Goal: Information Seeking & Learning: Learn about a topic

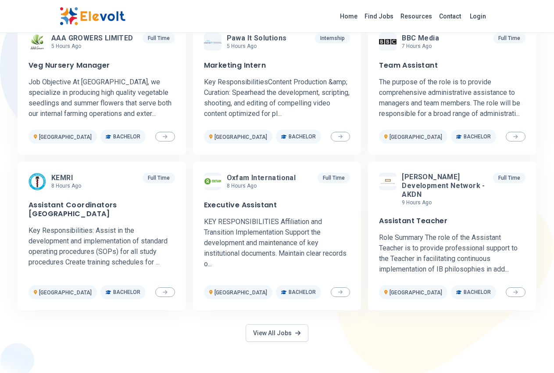
scroll to position [439, 0]
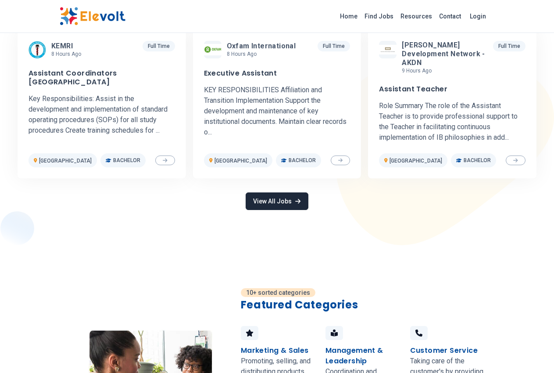
click at [281, 194] on link "View All Jobs" at bounding box center [277, 201] width 62 height 18
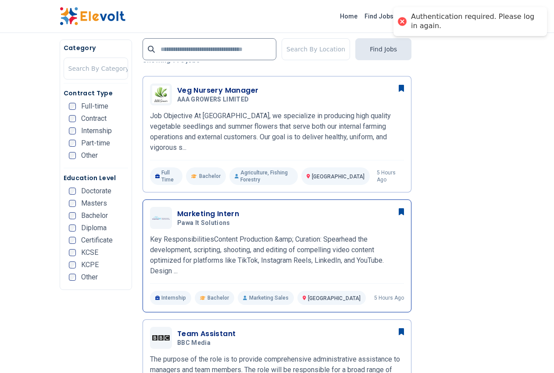
scroll to position [220, 0]
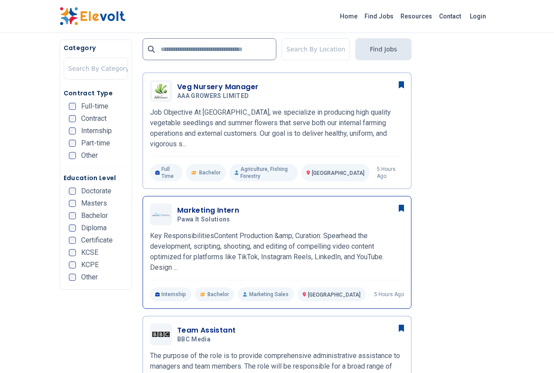
click at [184, 205] on h3 "Marketing Intern" at bounding box center [208, 210] width 62 height 11
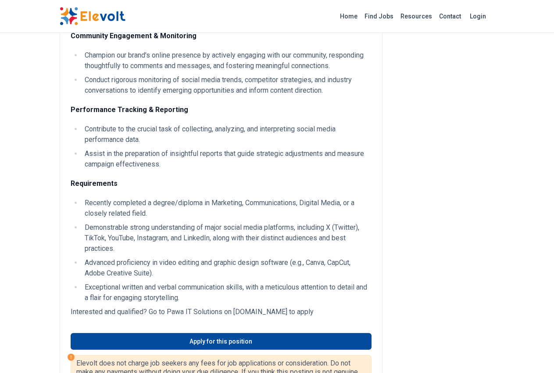
scroll to position [307, 0]
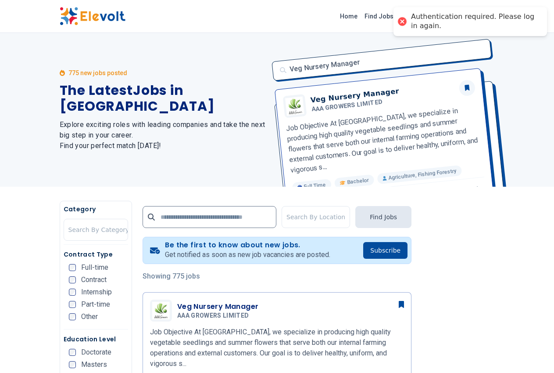
scroll to position [439, 0]
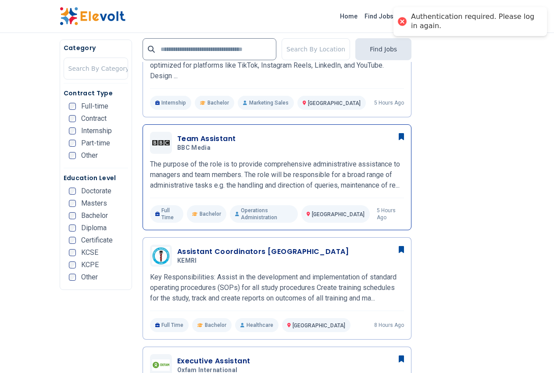
scroll to position [395, 0]
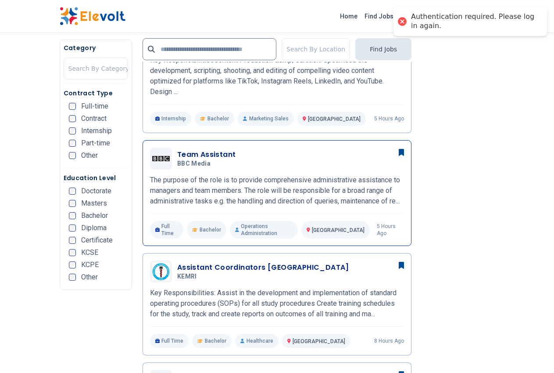
click at [177, 149] on h3 "Team Assistant" at bounding box center [206, 154] width 59 height 11
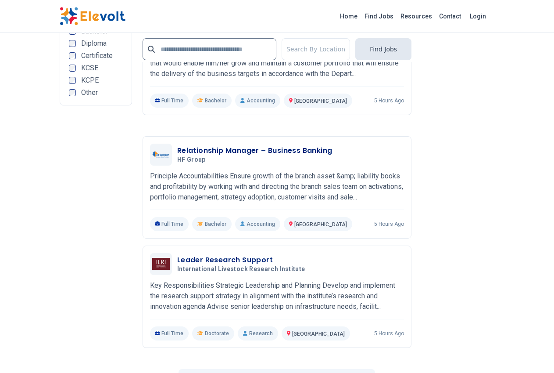
scroll to position [1844, 0]
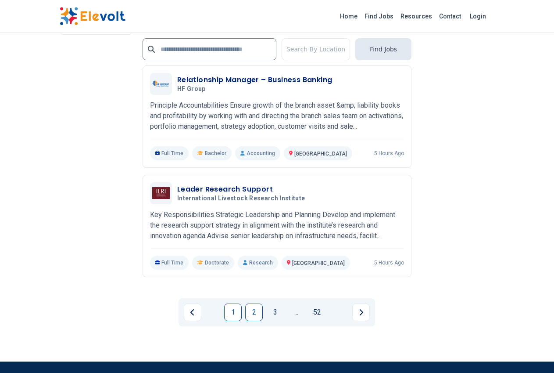
click at [256, 303] on link "2" at bounding box center [254, 312] width 18 height 18
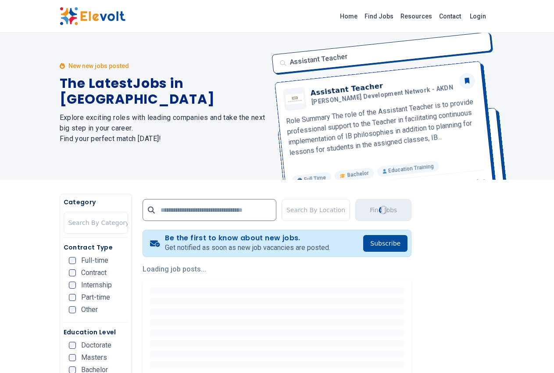
scroll to position [0, 0]
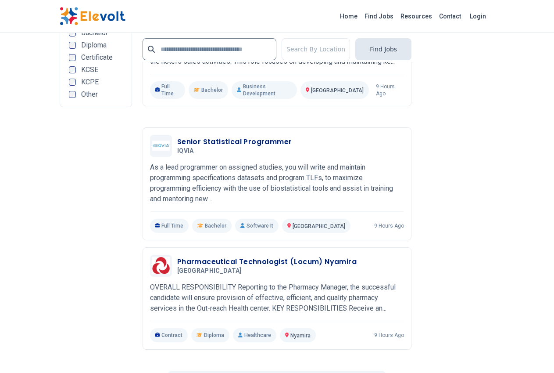
scroll to position [1756, 0]
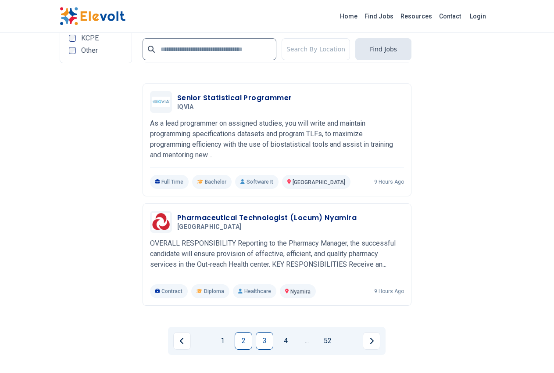
click at [262, 332] on link "3" at bounding box center [265, 341] width 18 height 18
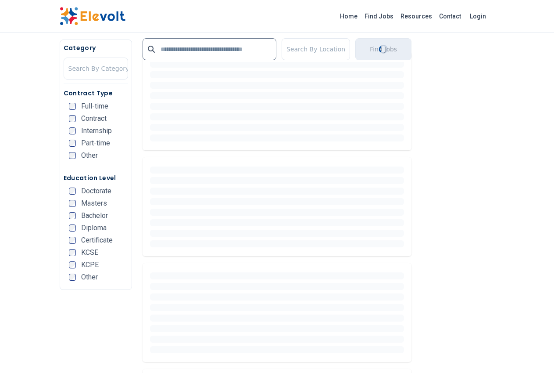
scroll to position [0, 0]
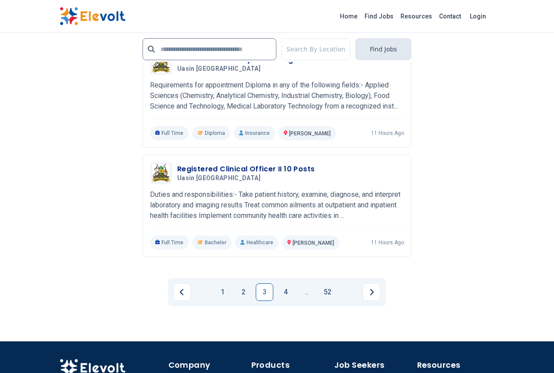
scroll to position [1844, 0]
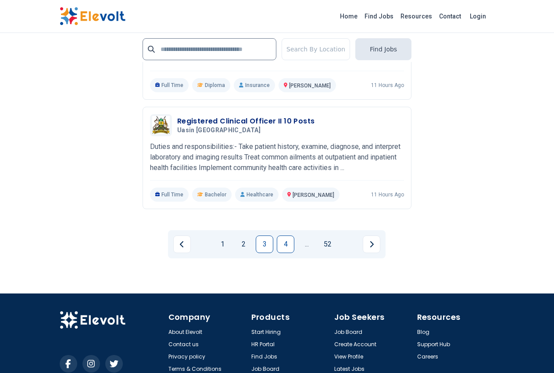
click at [284, 235] on link "4" at bounding box center [286, 244] width 18 height 18
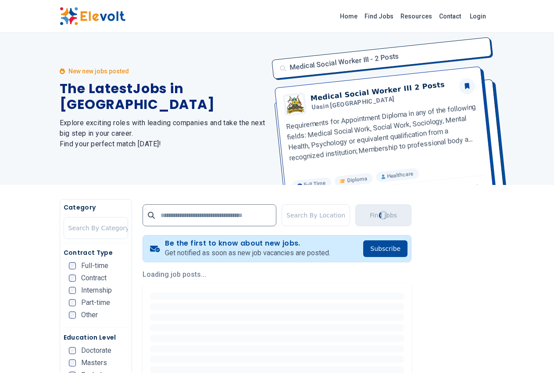
scroll to position [0, 0]
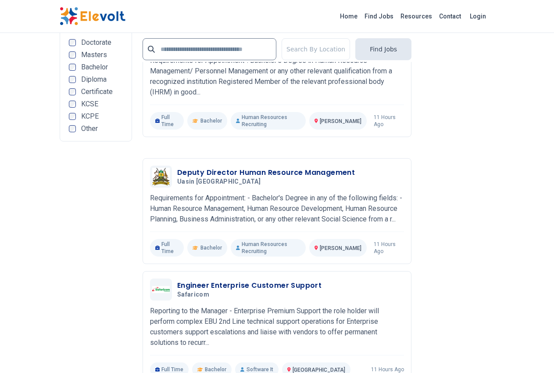
scroll to position [1756, 0]
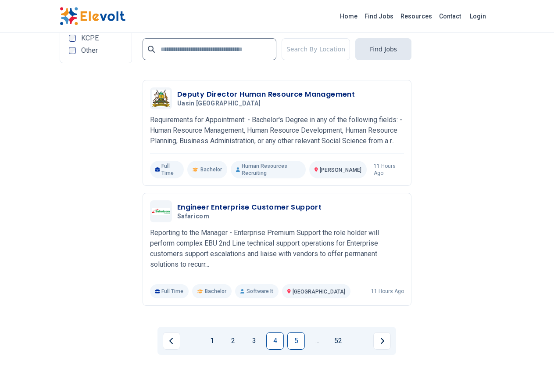
click at [295, 332] on link "5" at bounding box center [297, 341] width 18 height 18
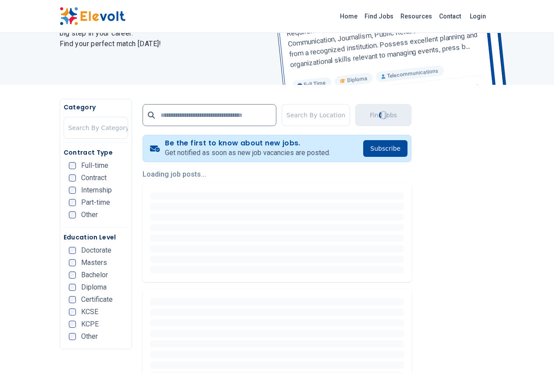
scroll to position [132, 0]
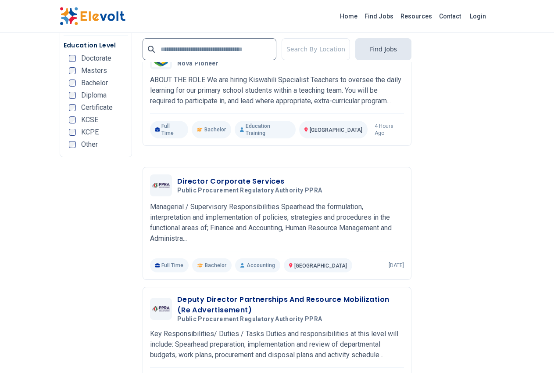
scroll to position [1800, 0]
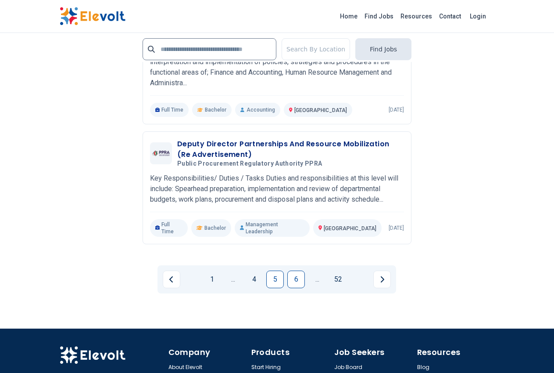
click at [299, 270] on link "6" at bounding box center [297, 279] width 18 height 18
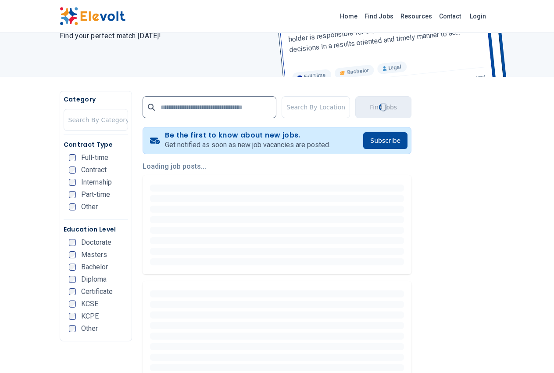
scroll to position [132, 0]
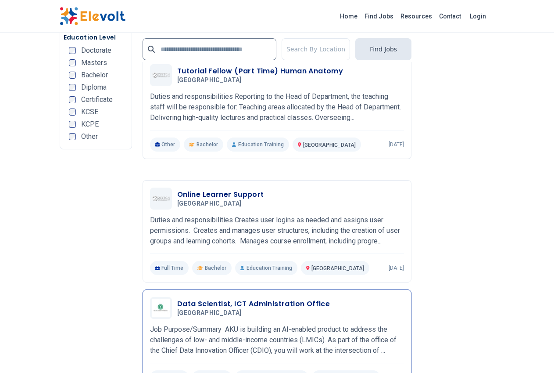
scroll to position [1756, 0]
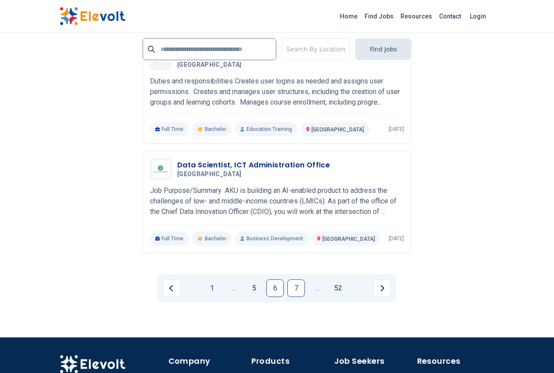
click at [295, 279] on link "7" at bounding box center [297, 288] width 18 height 18
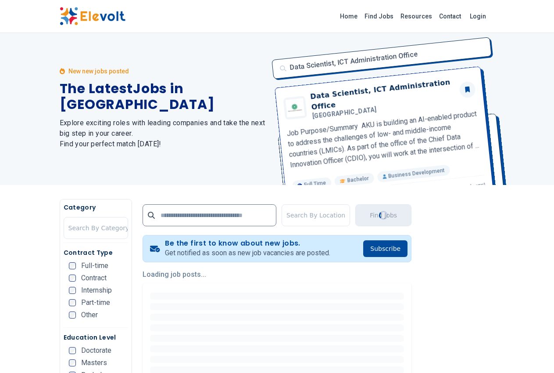
scroll to position [0, 0]
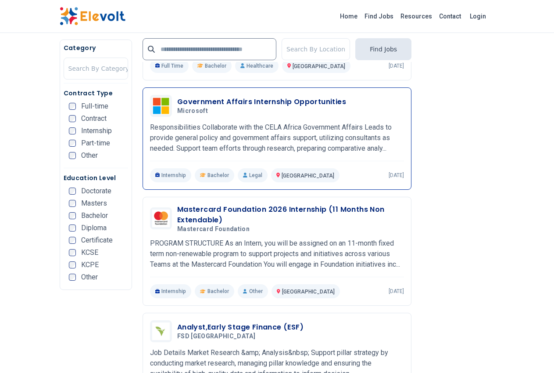
scroll to position [922, 0]
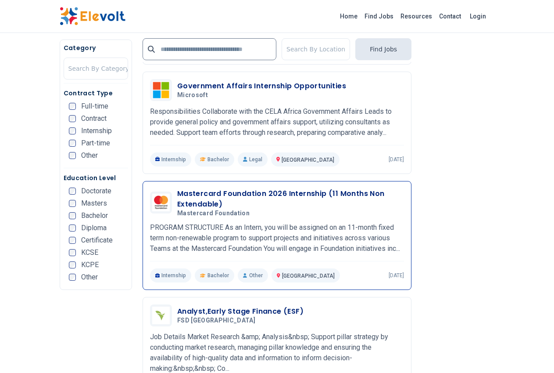
click at [248, 188] on h3 "Mastercard Foundation 2026 Internship (11 Months Non Extendable)" at bounding box center [290, 198] width 227 height 21
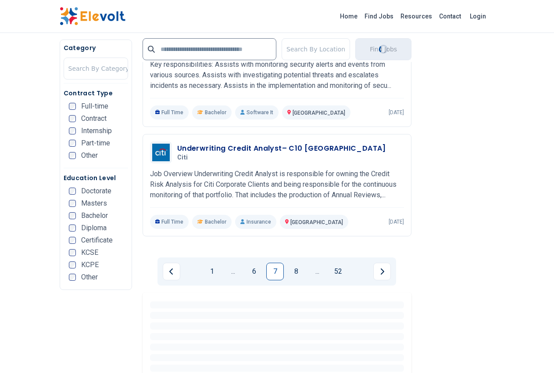
scroll to position [1800, 0]
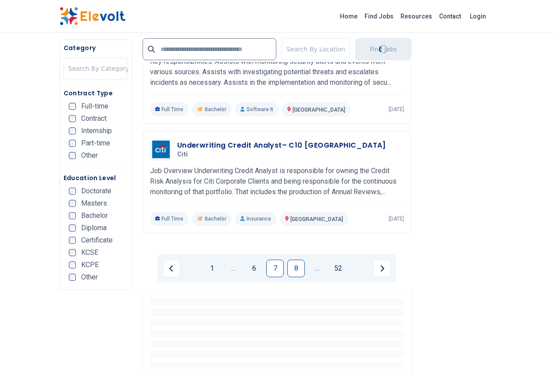
click at [293, 259] on link "8" at bounding box center [297, 268] width 18 height 18
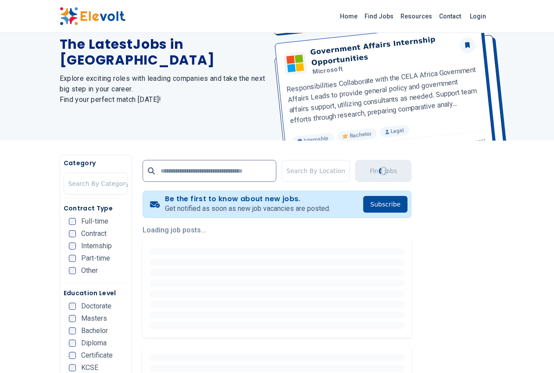
scroll to position [0, 0]
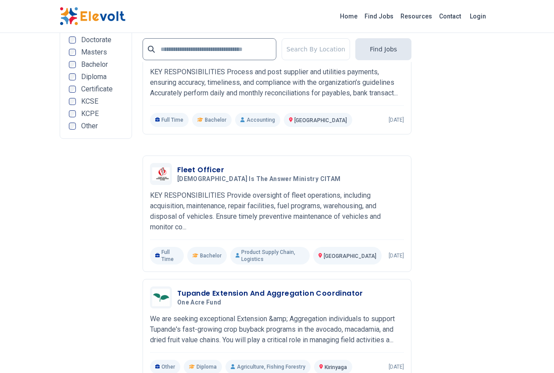
scroll to position [1756, 0]
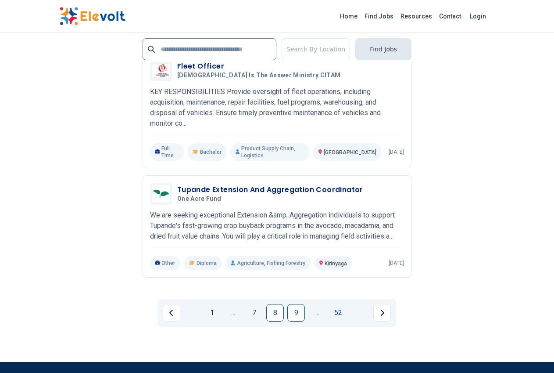
click at [294, 304] on link "9" at bounding box center [297, 313] width 18 height 18
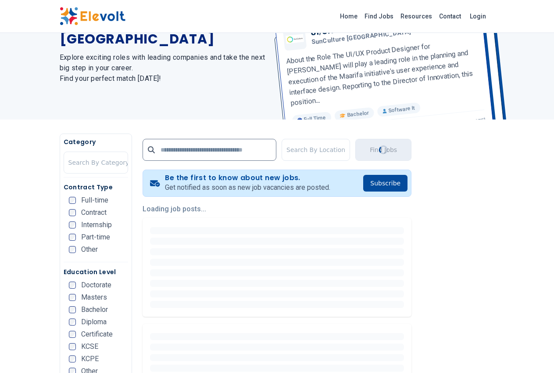
scroll to position [0, 0]
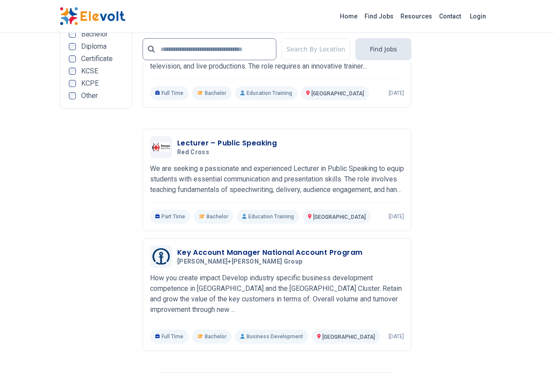
scroll to position [1756, 0]
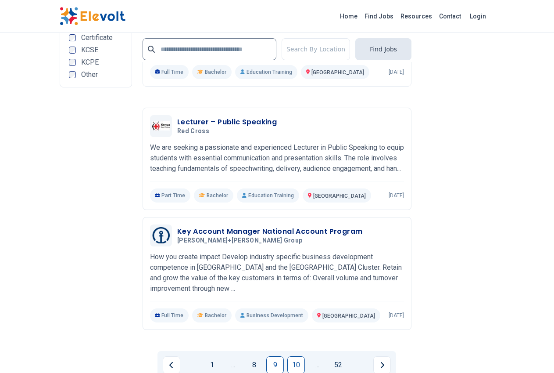
click at [299, 356] on link "10" at bounding box center [297, 365] width 18 height 18
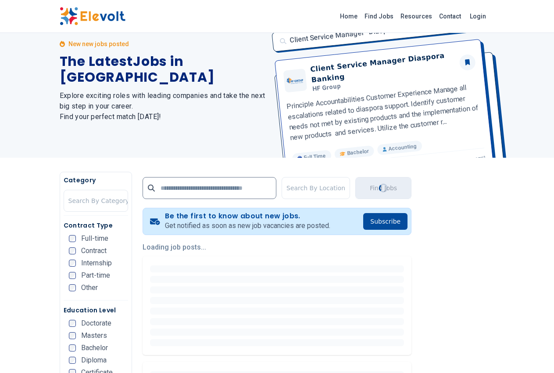
scroll to position [0, 0]
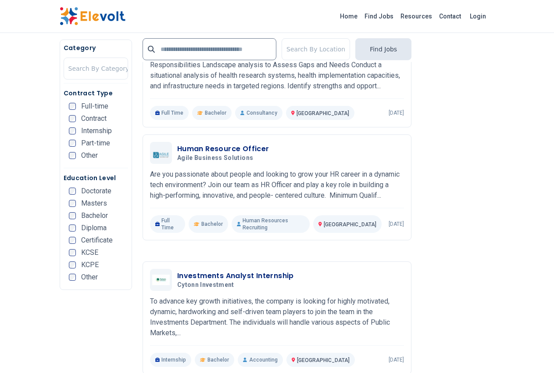
scroll to position [1141, 0]
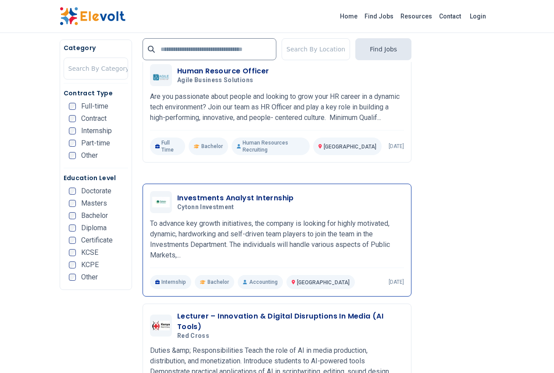
click at [245, 193] on h3 "Investments Analyst Internship" at bounding box center [235, 198] width 117 height 11
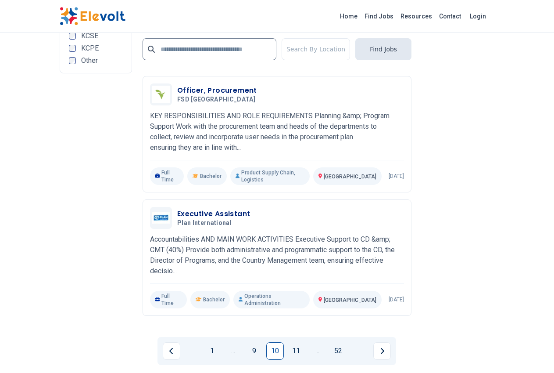
scroll to position [1756, 0]
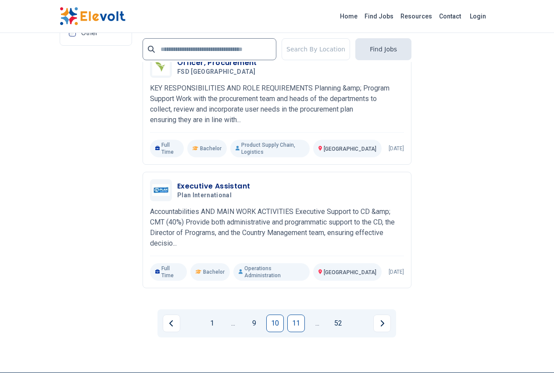
click at [299, 314] on link "11" at bounding box center [297, 323] width 18 height 18
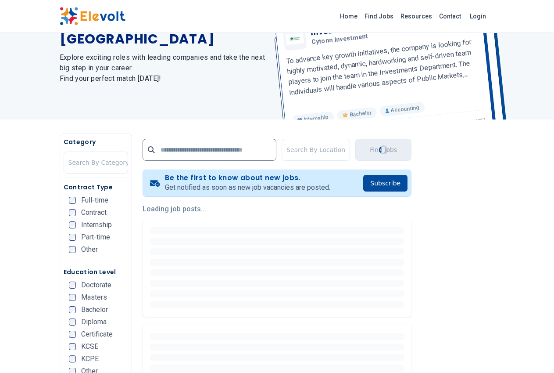
scroll to position [0, 0]
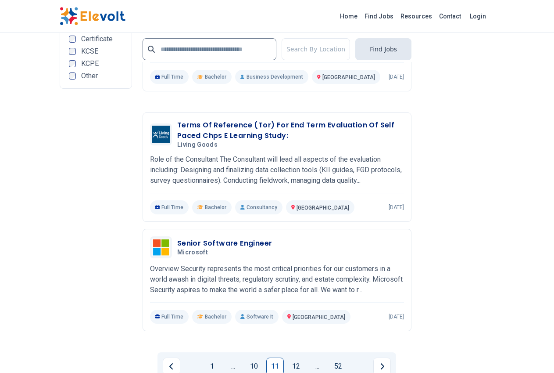
scroll to position [1712, 0]
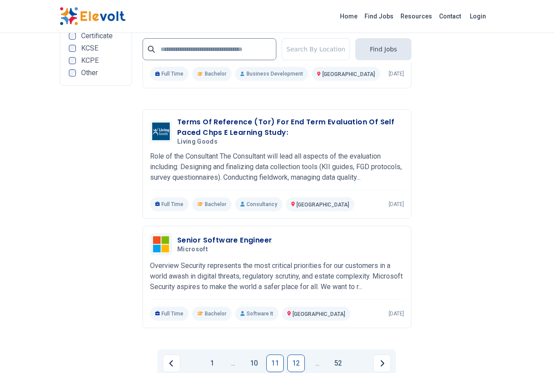
click at [298, 354] on link "12" at bounding box center [297, 363] width 18 height 18
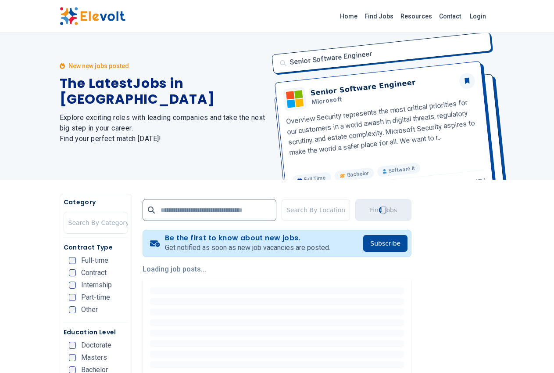
scroll to position [0, 0]
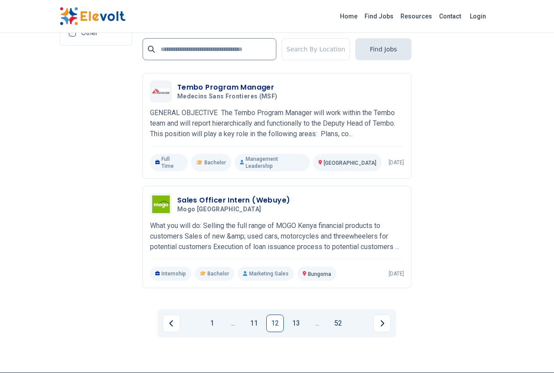
scroll to position [1756, 0]
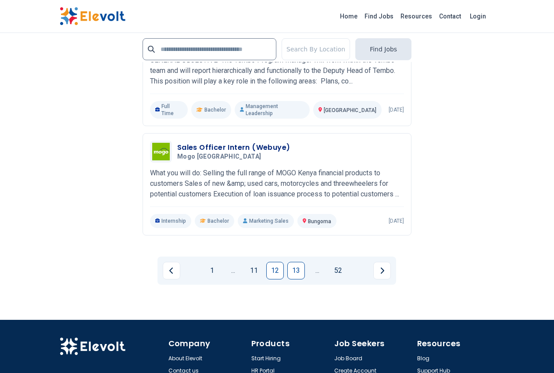
click at [299, 262] on link "13" at bounding box center [297, 271] width 18 height 18
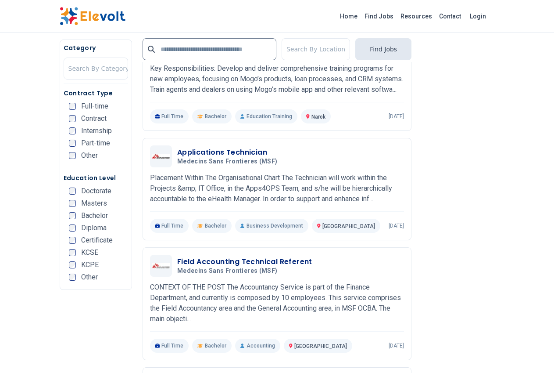
scroll to position [307, 0]
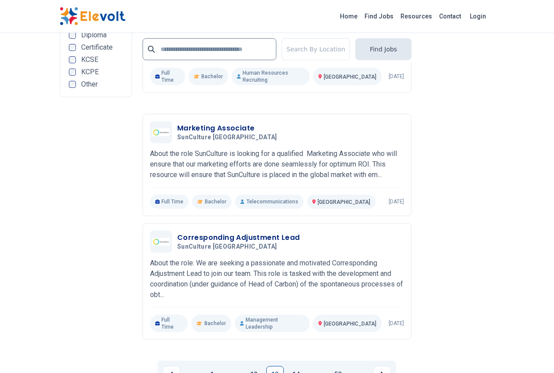
scroll to position [1800, 0]
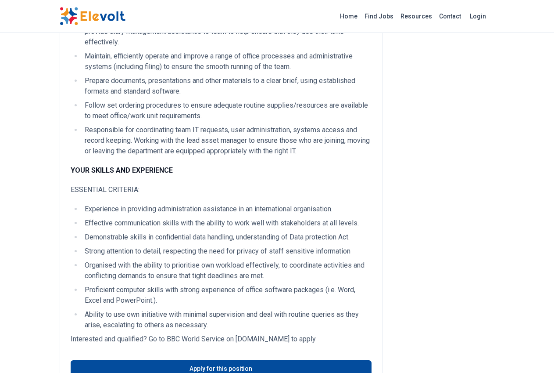
scroll to position [220, 0]
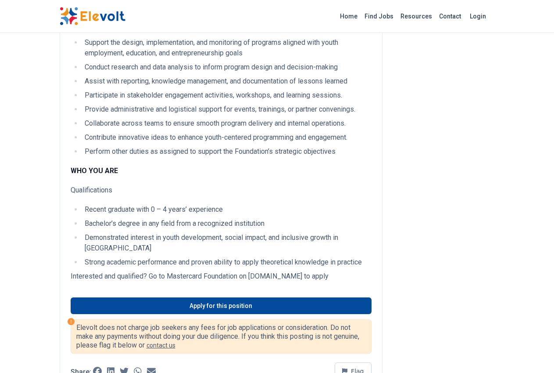
scroll to position [351, 0]
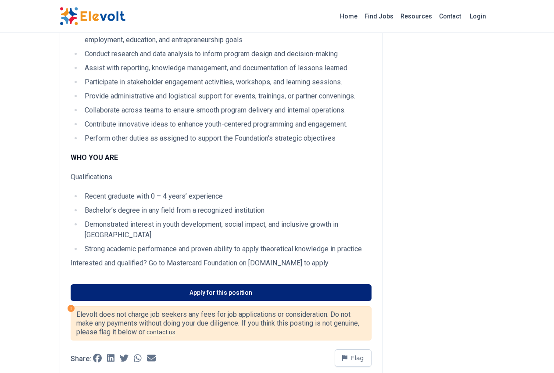
click at [212, 284] on link "Apply for this position" at bounding box center [221, 292] width 301 height 17
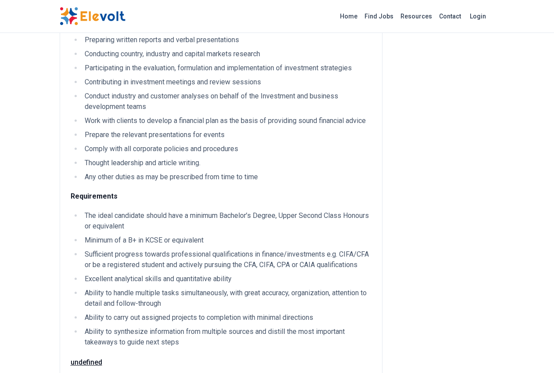
scroll to position [263, 0]
